Goal: Task Accomplishment & Management: Complete application form

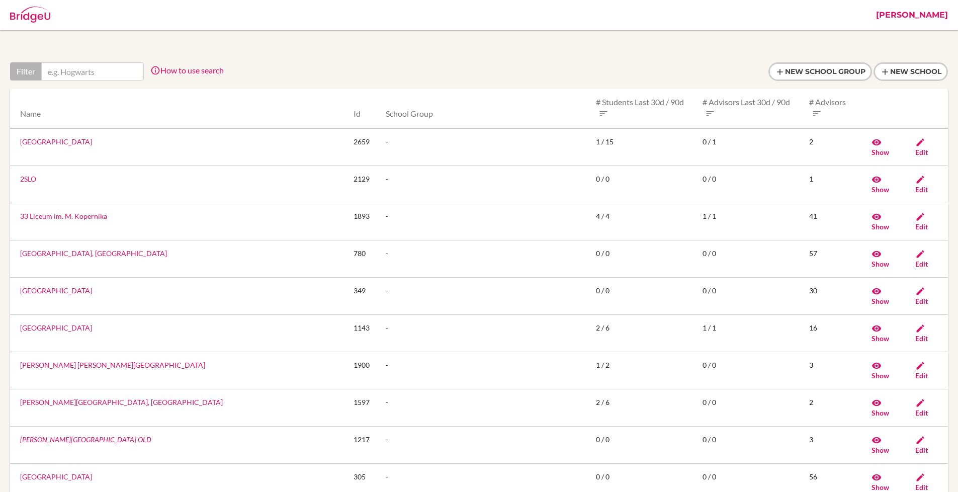
click at [944, 9] on link "[PERSON_NAME]" at bounding box center [912, 15] width 82 height 30
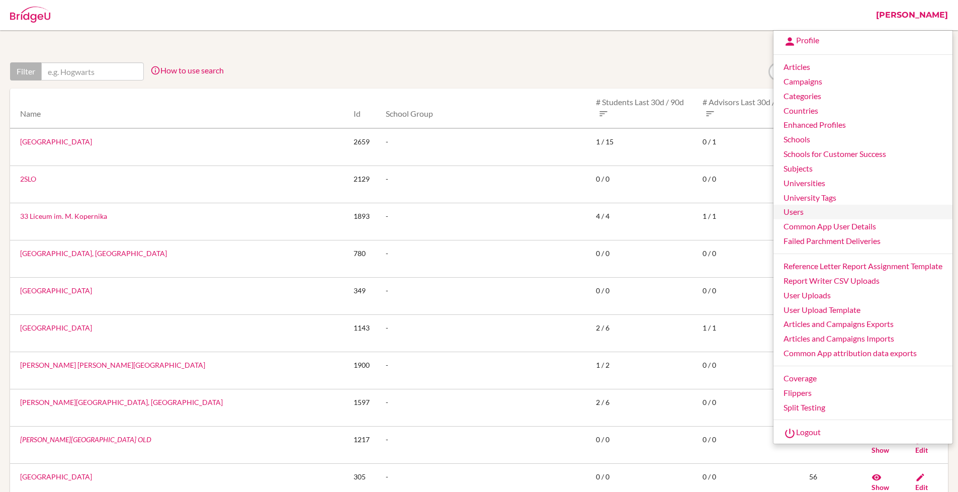
click at [811, 218] on link "Users" at bounding box center [863, 212] width 179 height 15
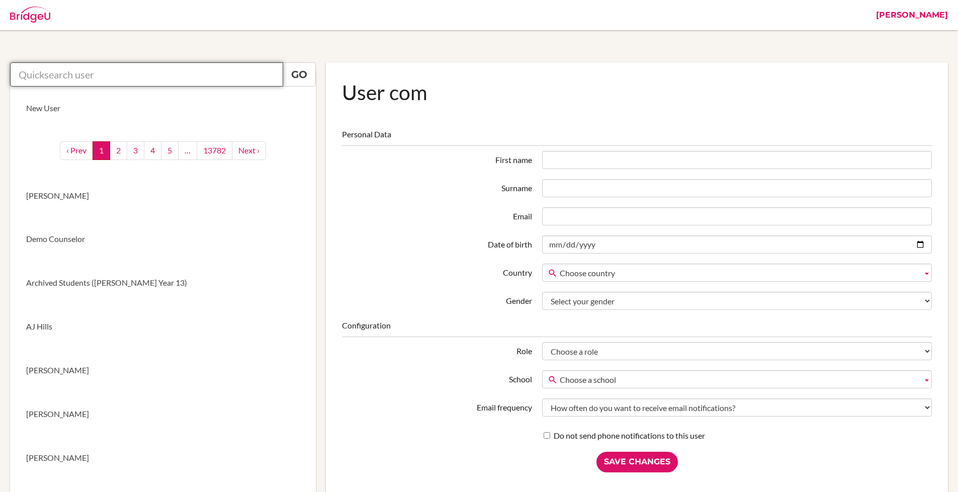
click at [138, 72] on input "text" at bounding box center [146, 74] width 273 height 24
click at [140, 69] on input "[PERSON_NAME]" at bounding box center [146, 74] width 273 height 24
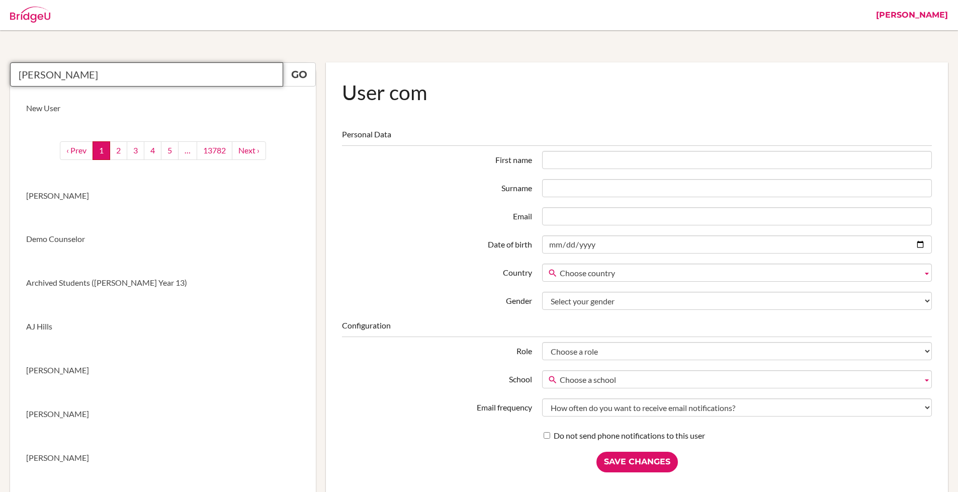
click at [140, 69] on input "[PERSON_NAME]" at bounding box center [146, 74] width 273 height 24
click at [152, 69] on input "[PERSON_NAME]" at bounding box center [146, 74] width 273 height 24
type input "[PERSON_NAME]"
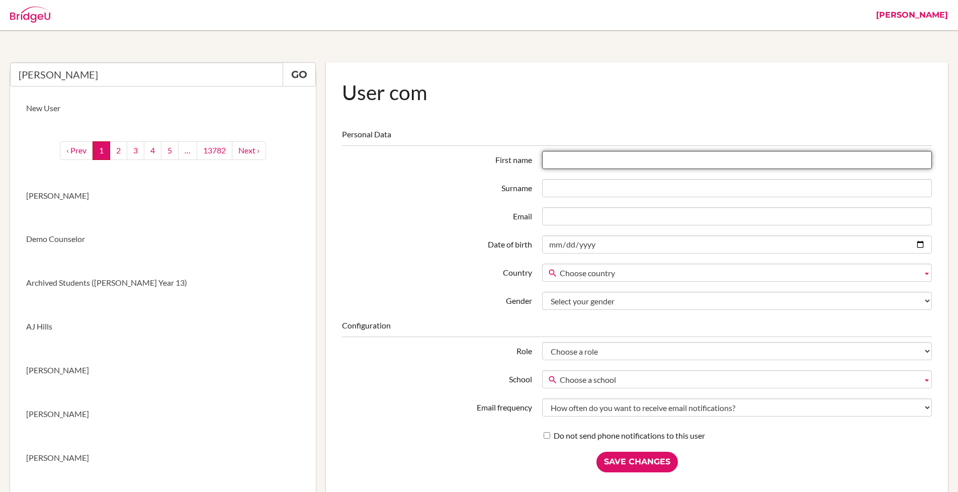
click at [560, 162] on input "First name" at bounding box center [737, 160] width 390 height 18
type input "[PERSON_NAME]"
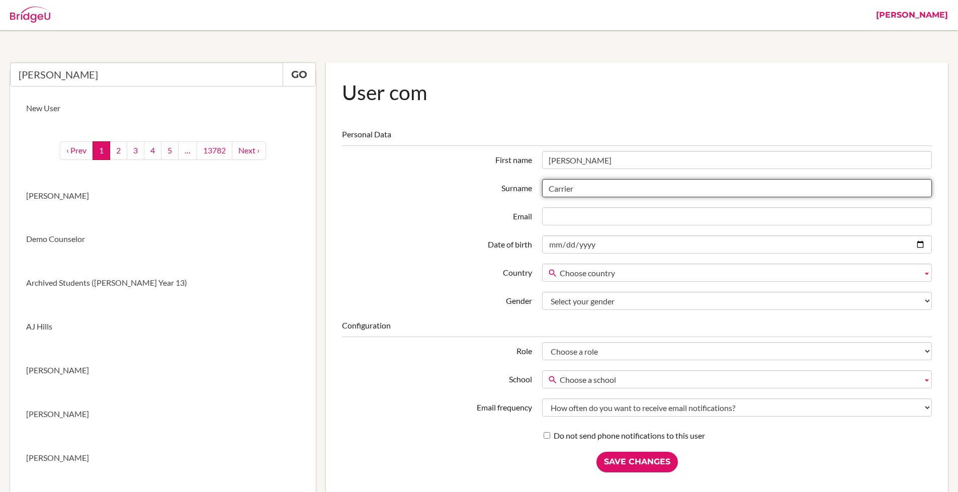
type input "Carrier"
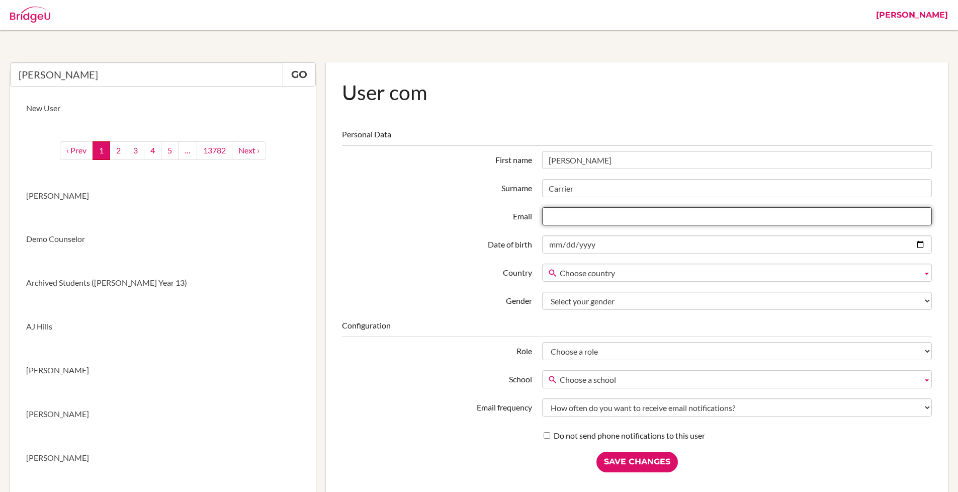
paste input "[PERSON_NAME][EMAIL_ADDRESS][DOMAIN_NAME]"
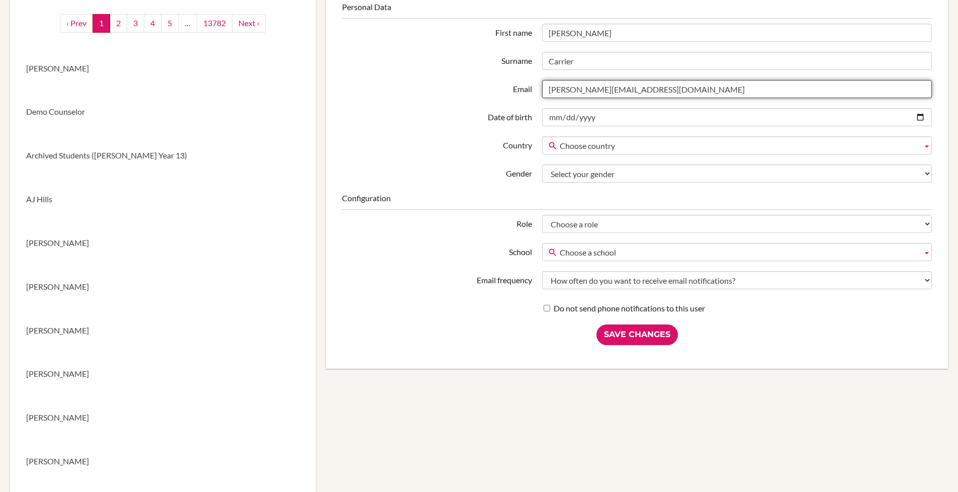
type input "[PERSON_NAME][EMAIL_ADDRESS][DOMAIN_NAME]"
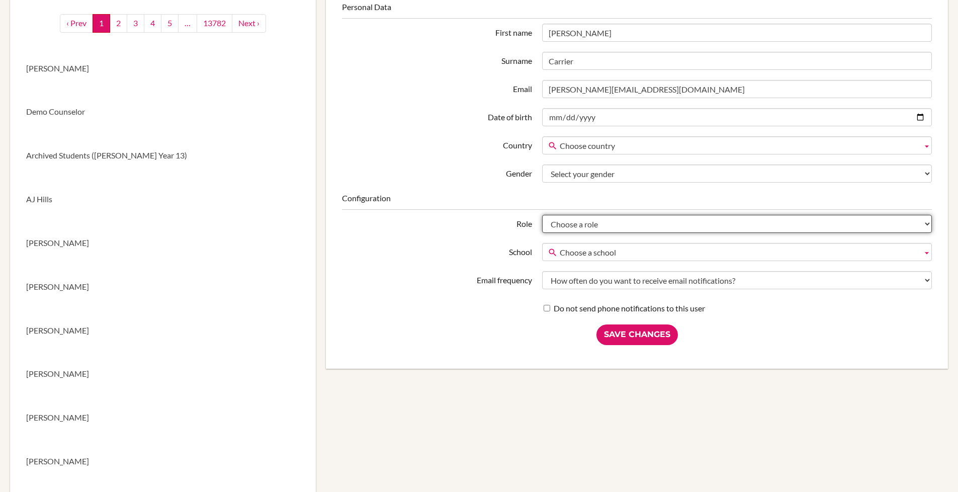
click at [579, 222] on select "Choose a role Student Staff Admin Parent Group admin Recommender" at bounding box center [737, 224] width 390 height 18
select select "admin"
click at [542, 215] on select "Choose a role Student Staff Admin Parent Group admin Recommender" at bounding box center [737, 224] width 390 height 18
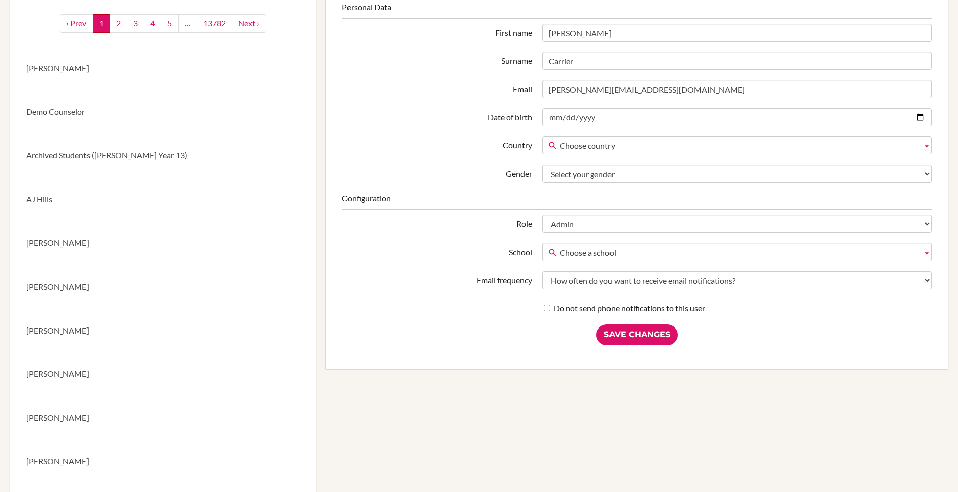
click at [464, 251] on label "School" at bounding box center [437, 250] width 200 height 15
click at [0, 0] on select "Choose a school 10x International School 2SLO 33 Liceum im. M. Kopernika ABA An…" at bounding box center [0, 0] width 0 height 0
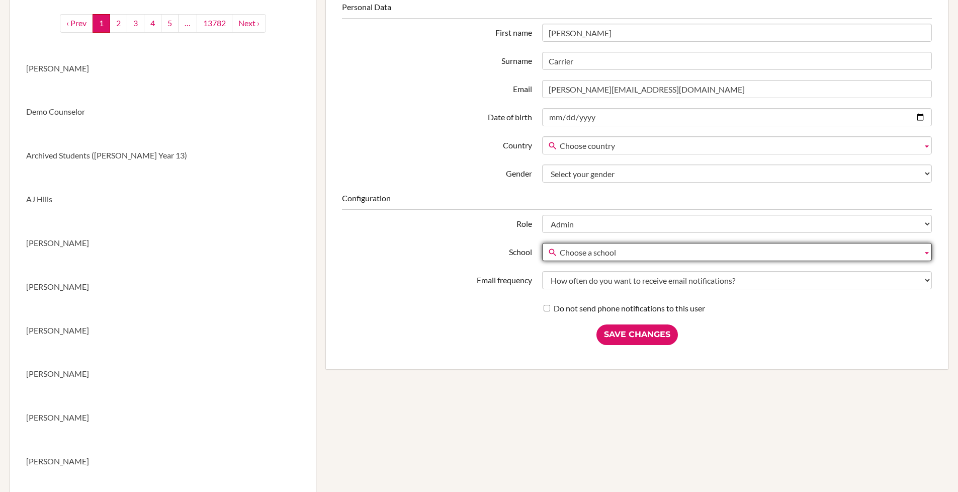
click at [401, 235] on fieldset "Configuration Role Choose a role Student Staff Admin Parent Group admin Recomme…" at bounding box center [637, 254] width 590 height 122
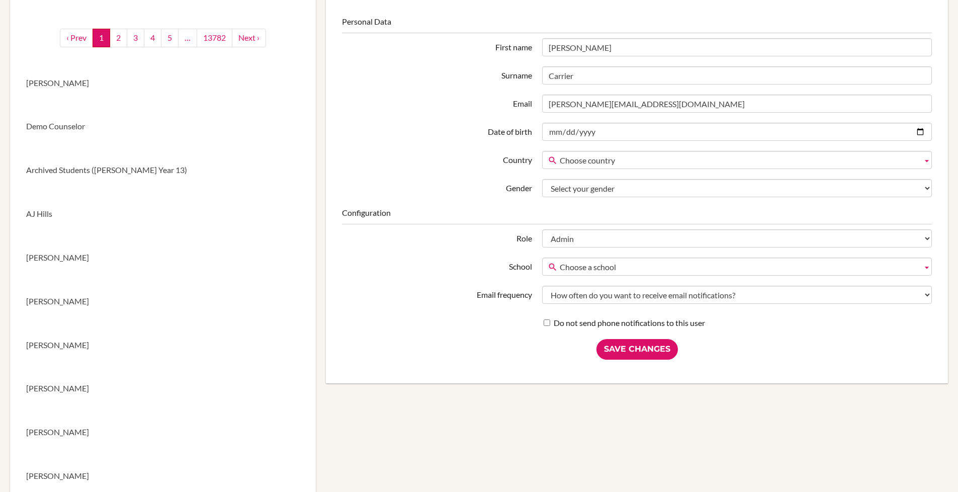
scroll to position [102, 0]
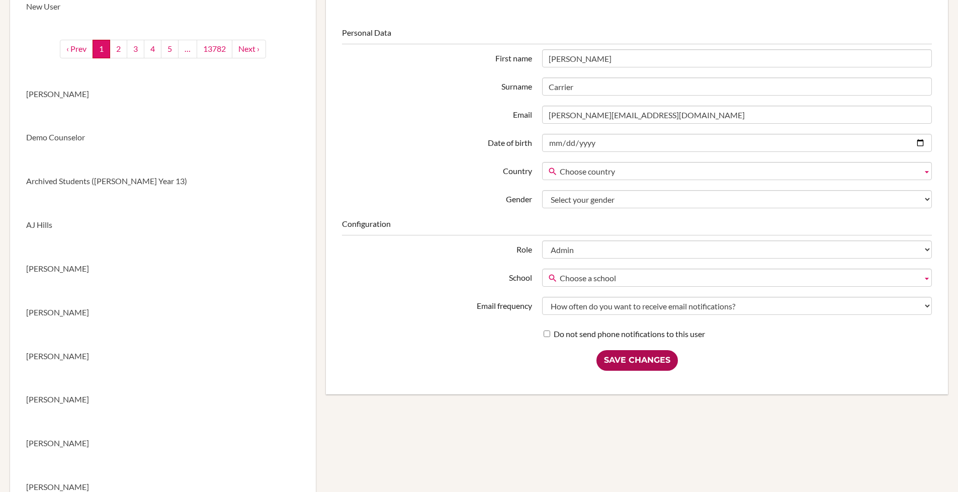
click at [647, 356] on input "Save Changes" at bounding box center [637, 360] width 81 height 21
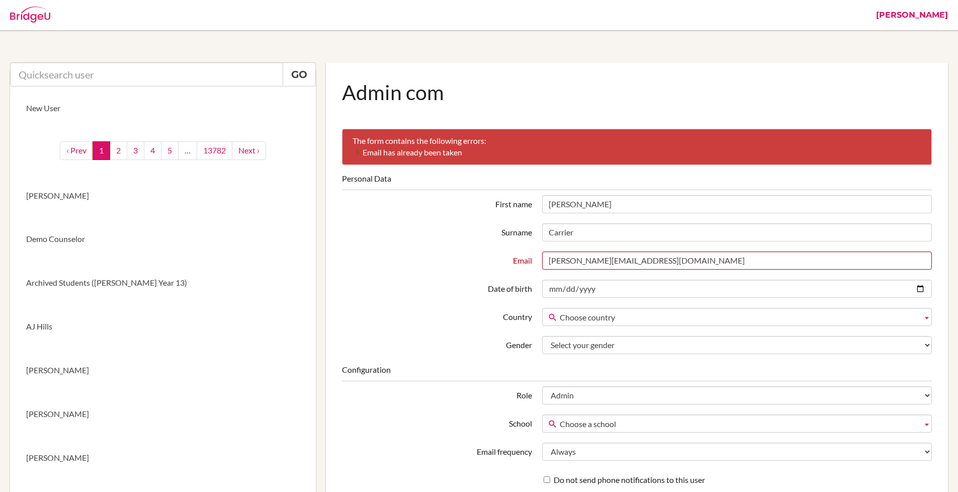
scroll to position [126, 0]
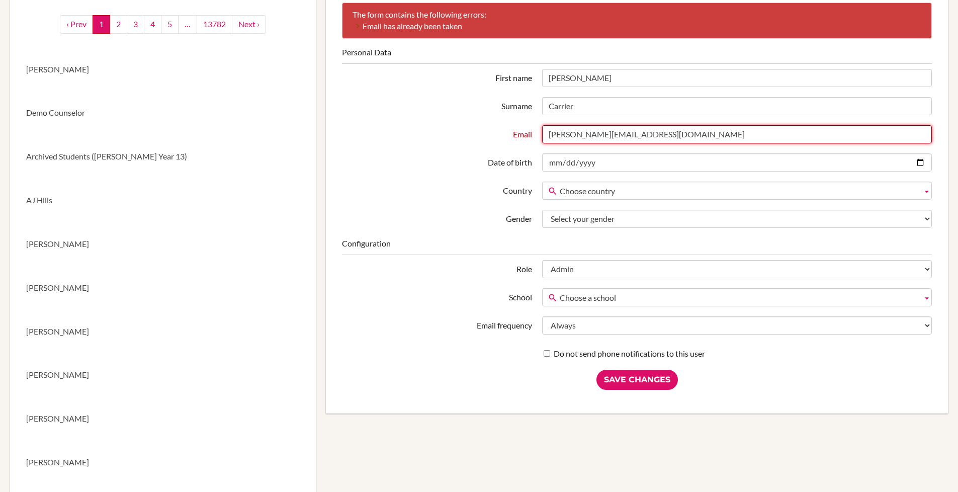
click at [633, 137] on input "[PERSON_NAME][EMAIL_ADDRESS][DOMAIN_NAME]" at bounding box center [737, 134] width 390 height 18
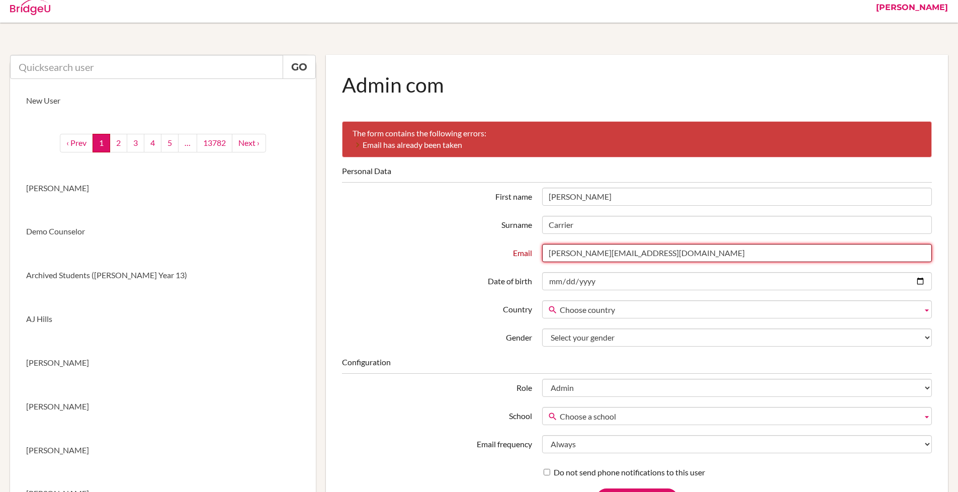
scroll to position [0, 0]
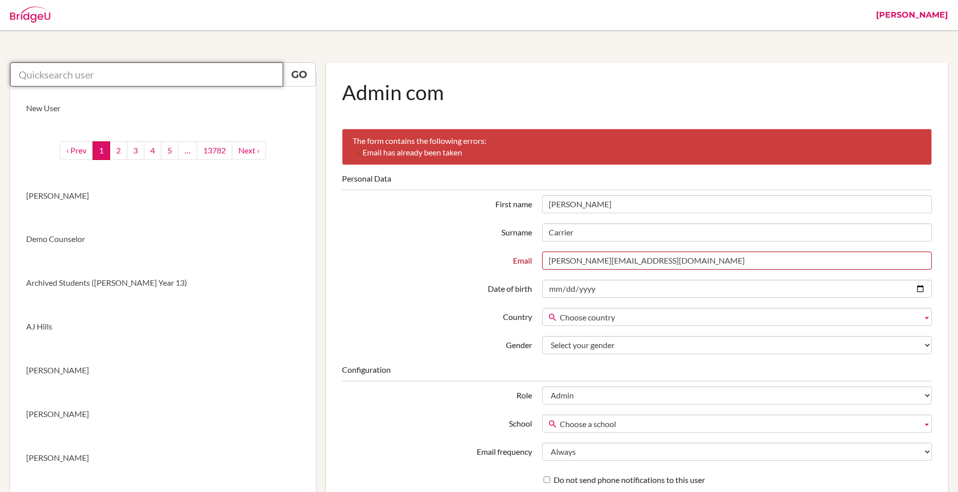
click at [124, 75] on input "text" at bounding box center [146, 74] width 273 height 24
paste input "[PERSON_NAME][EMAIL_ADDRESS][DOMAIN_NAME]"
type input "[PERSON_NAME][EMAIL_ADDRESS][DOMAIN_NAME]"
click at [300, 72] on link "Go" at bounding box center [299, 74] width 33 height 24
click at [124, 74] on input "[PERSON_NAME][EMAIL_ADDRESS][DOMAIN_NAME]" at bounding box center [146, 74] width 273 height 24
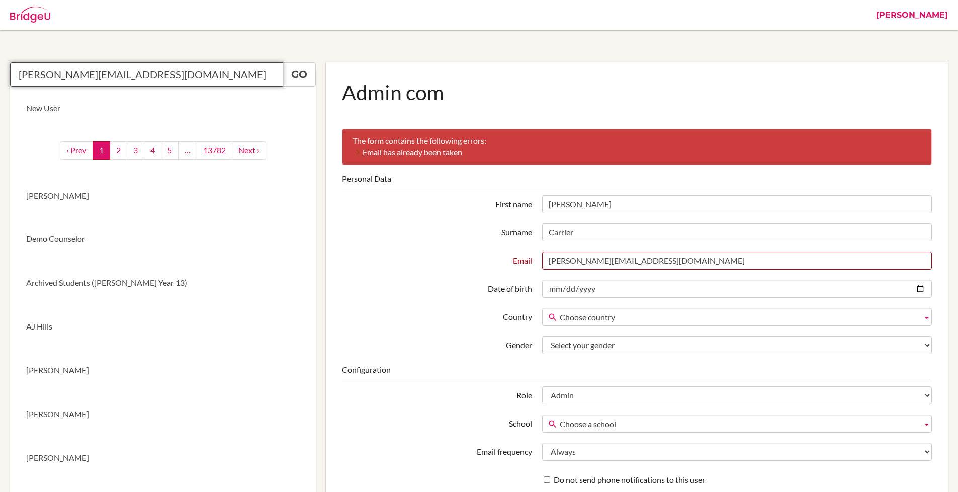
click at [174, 76] on input "[PERSON_NAME][EMAIL_ADDRESS][DOMAIN_NAME]" at bounding box center [146, 74] width 273 height 24
click at [192, 75] on input "[PERSON_NAME][EMAIL_ADDRESS][DOMAIN_NAME]" at bounding box center [146, 74] width 273 height 24
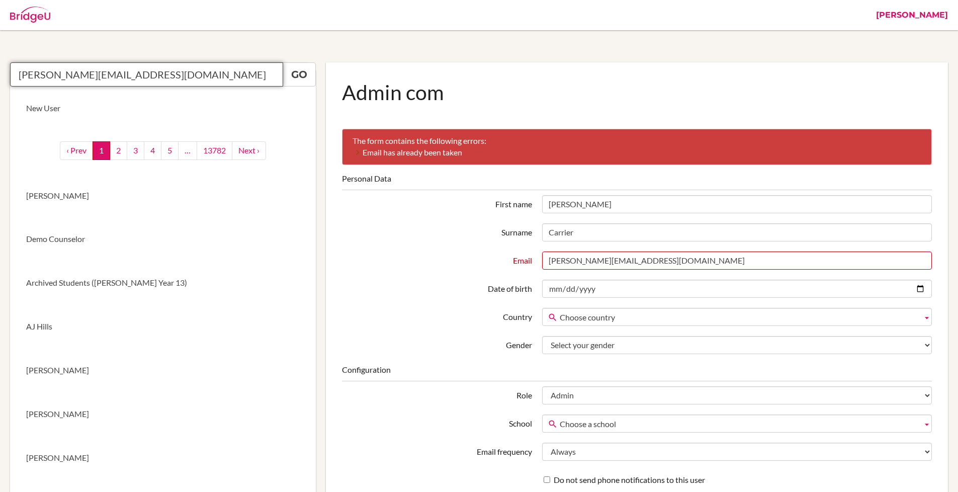
click at [217, 74] on input "charles@cialfo.com.sg" at bounding box center [146, 74] width 273 height 24
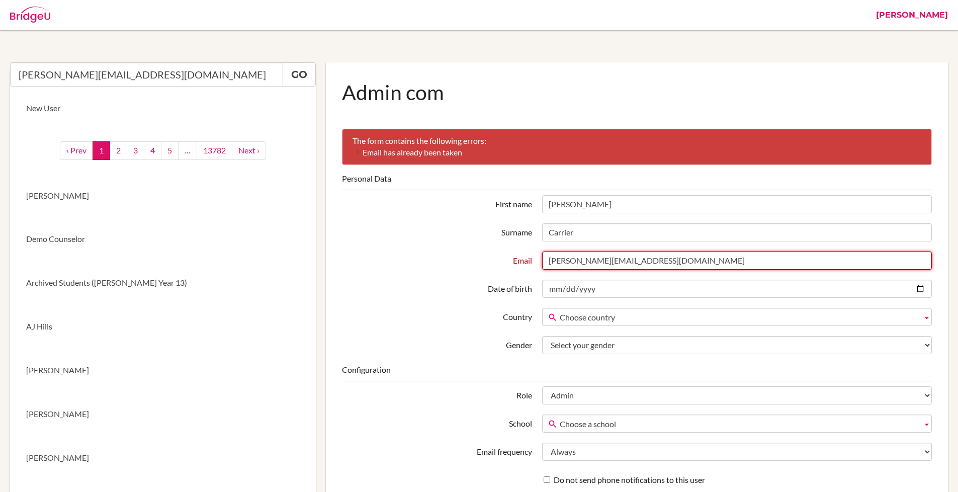
click at [592, 262] on input "charles@cialfo.com.sg" at bounding box center [737, 260] width 390 height 18
